Goal: Task Accomplishment & Management: Manage account settings

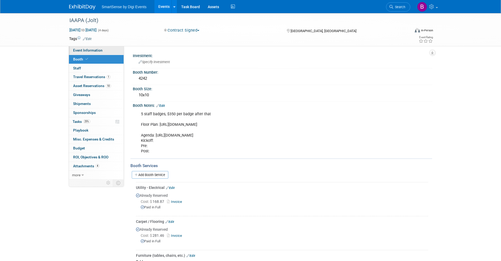
click at [92, 51] on span "Event Information" at bounding box center [87, 50] width 29 height 4
select select "Food Services"
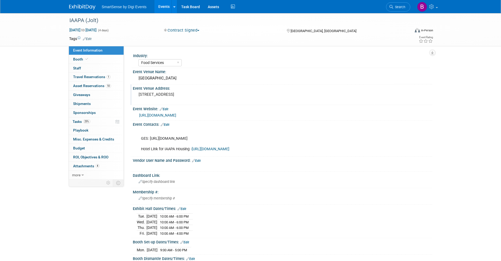
drag, startPoint x: 212, startPoint y: 95, endPoint x: 139, endPoint y: 96, distance: 73.3
click at [139, 96] on pre "[STREET_ADDRESS]" at bounding box center [194, 94] width 113 height 5
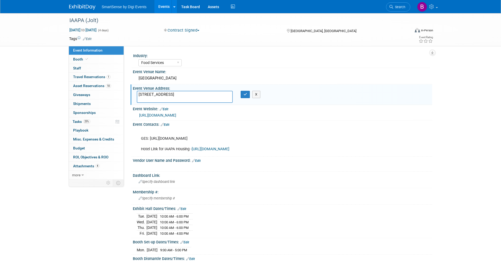
drag, startPoint x: 211, startPoint y: 96, endPoint x: 138, endPoint y: 95, distance: 73.3
click at [138, 95] on textarea "[STREET_ADDRESS]" at bounding box center [185, 97] width 96 height 12
click at [257, 96] on button "X" at bounding box center [256, 94] width 8 height 7
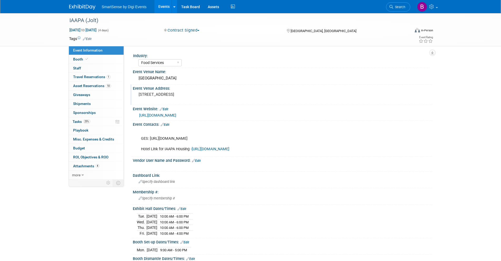
drag, startPoint x: 221, startPoint y: 116, endPoint x: 218, endPoint y: 116, distance: 3.5
click at [221, 116] on div "[URL][DOMAIN_NAME]" at bounding box center [283, 115] width 289 height 6
click at [168, 108] on link "Edit" at bounding box center [163, 109] width 9 height 4
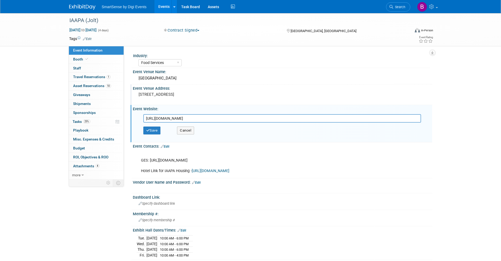
drag, startPoint x: 231, startPoint y: 119, endPoint x: 145, endPoint y: 117, distance: 86.7
click at [145, 117] on input "[URL][DOMAIN_NAME]" at bounding box center [281, 118] width 277 height 8
click at [157, 131] on button "Save" at bounding box center [151, 130] width 17 height 8
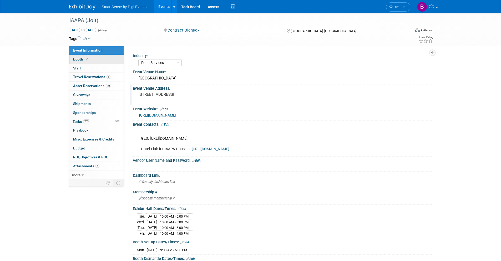
click at [88, 60] on link "Booth" at bounding box center [96, 59] width 55 height 9
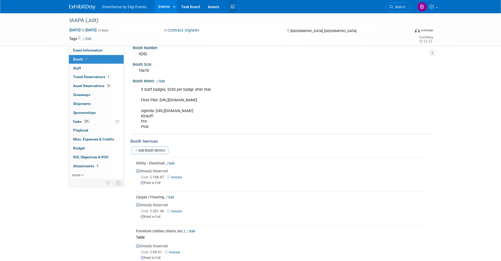
scroll to position [25, 0]
drag, startPoint x: 155, startPoint y: 116, endPoint x: 252, endPoint y: 115, distance: 96.4
click at [252, 115] on div "5 staff badges, $350 per badge after that Floor Plan: [URL][DOMAIN_NAME] Agenda…" at bounding box center [255, 108] width 237 height 48
copy div "[URL][DOMAIN_NAME]"
click at [87, 74] on link "1 Travel Reservations 1" at bounding box center [96, 77] width 55 height 9
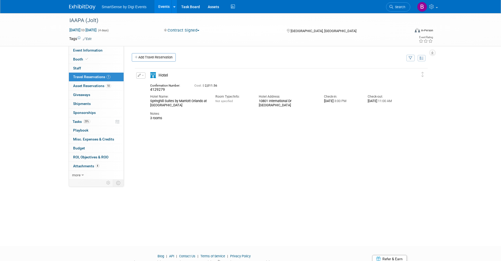
scroll to position [0, 0]
click at [92, 61] on link "Booth" at bounding box center [96, 59] width 55 height 9
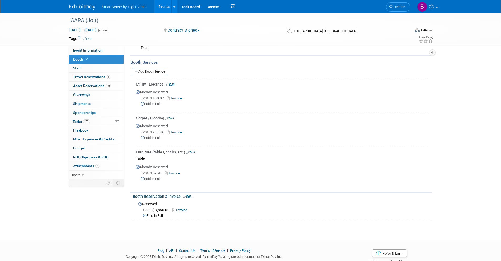
scroll to position [104, 0]
click at [99, 69] on link "0 Staff 0" at bounding box center [96, 68] width 55 height 9
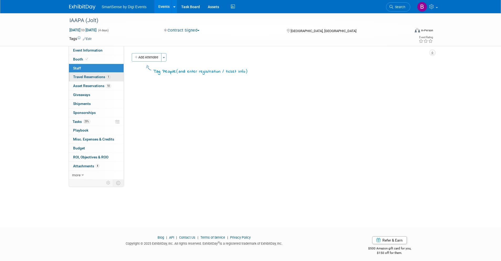
click at [95, 77] on span "Travel Reservations 1" at bounding box center [91, 77] width 37 height 4
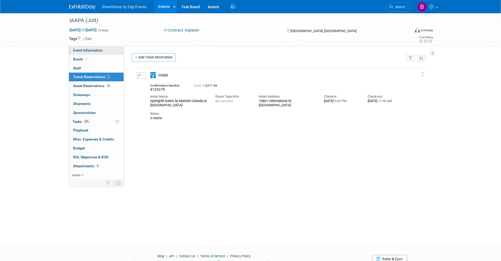
click at [99, 49] on span "Event Information" at bounding box center [87, 50] width 29 height 4
select select "Food Services"
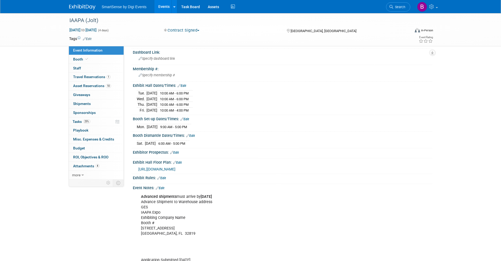
scroll to position [126, 0]
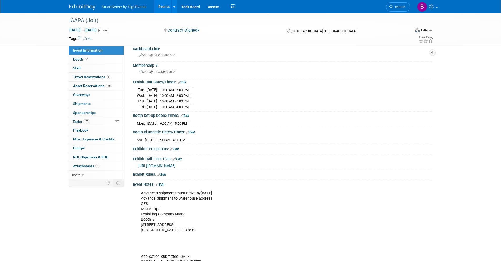
drag, startPoint x: 137, startPoint y: 139, endPoint x: 201, endPoint y: 139, distance: 63.8
click at [191, 126] on tr "[DATE] 9:00 AM - 5:00 PM" at bounding box center [164, 123] width 54 height 6
copy tr "[DATE] 9:00 AM - 5:00 PM"
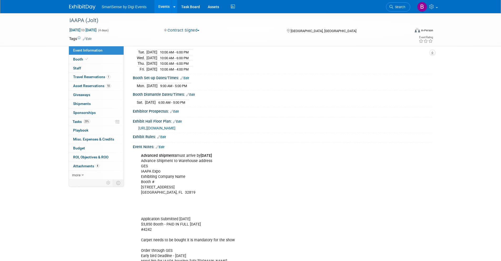
scroll to position [182, 0]
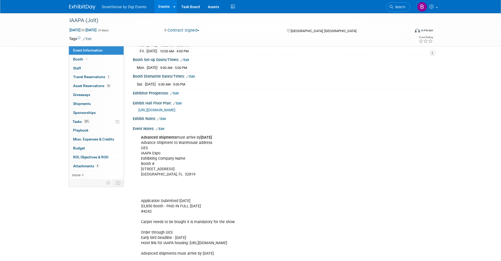
click at [180, 105] on link "Edit" at bounding box center [177, 103] width 9 height 4
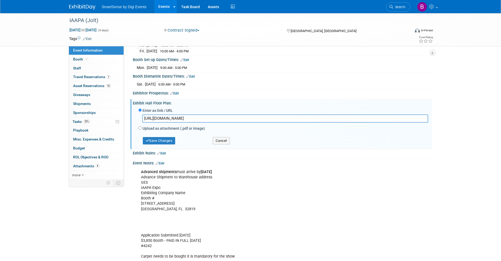
drag, startPoint x: 144, startPoint y: 134, endPoint x: 436, endPoint y: 139, distance: 292.2
click at [436, 139] on div "IAAPA (Jolt) [DATE] to [DATE] (4 days) [DATE] to [DATE] Contract Signed Committ…" at bounding box center [250, 150] width 501 height 638
